Goal: Navigation & Orientation: Find specific page/section

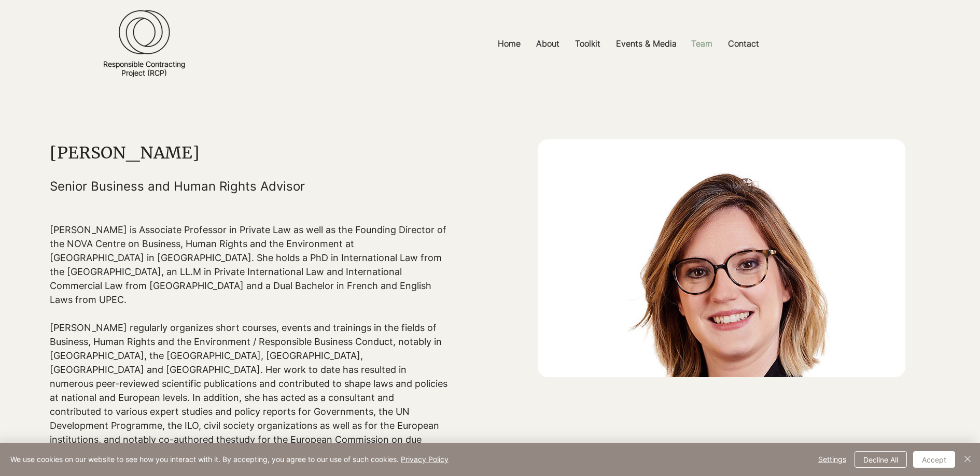
click at [702, 43] on p "Team" at bounding box center [702, 43] width 32 height 23
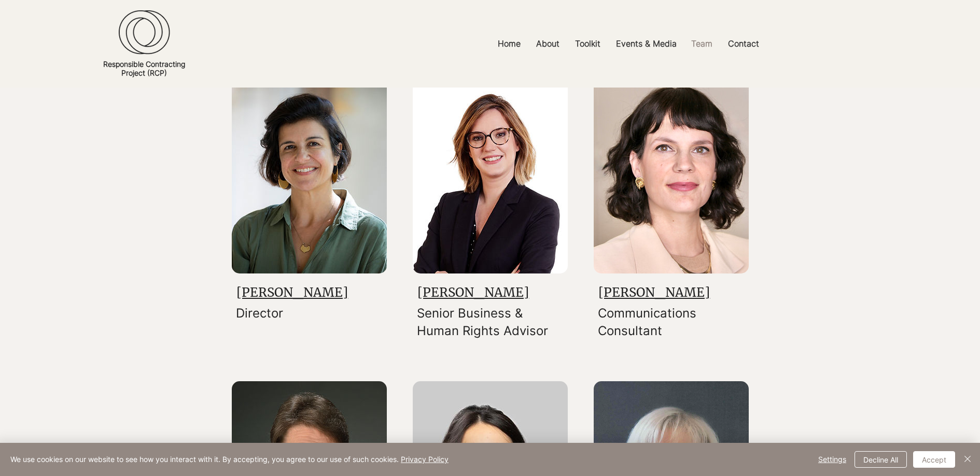
scroll to position [172, 0]
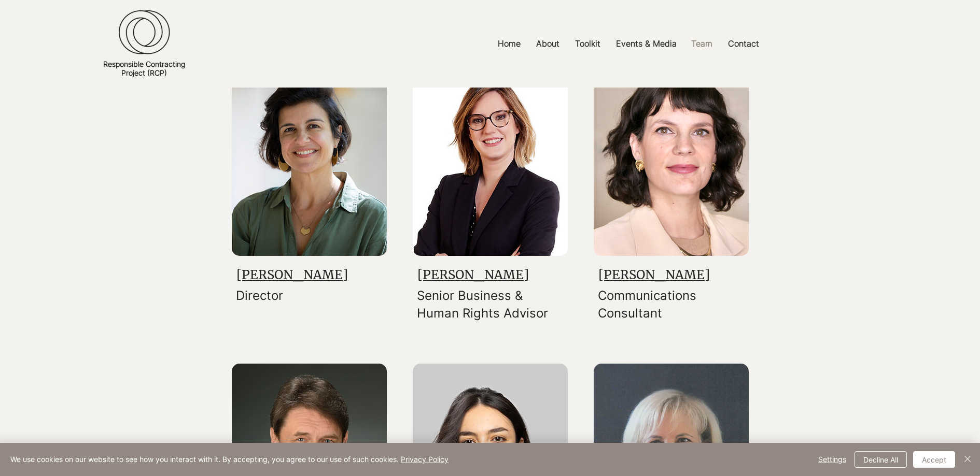
click at [464, 271] on link "[PERSON_NAME]" at bounding box center [472, 275] width 111 height 16
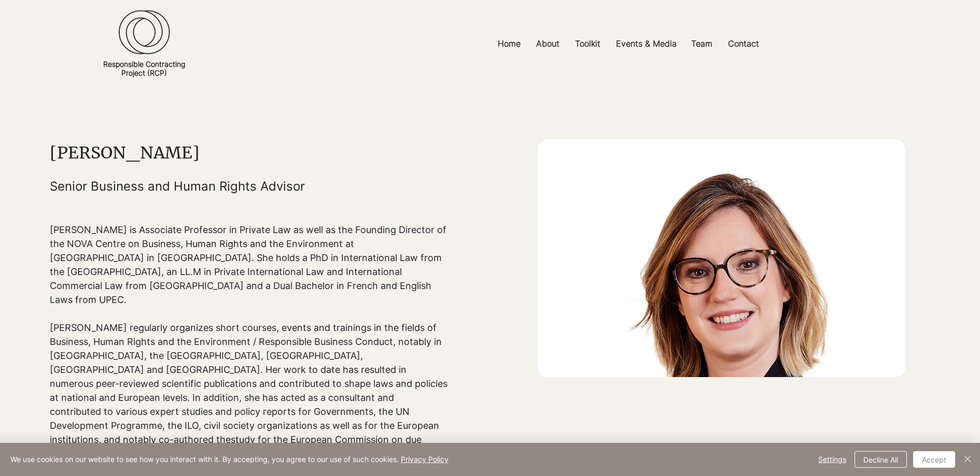
scroll to position [172, 0]
